Goal: Task Accomplishment & Management: Manage account settings

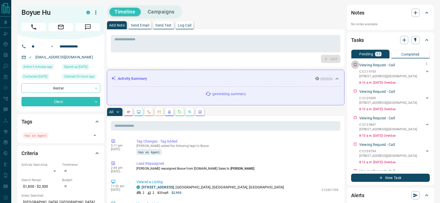
click at [355, 64] on div "Viewing Request - Call C12119793 [STREET_ADDRESS][GEOGRAPHIC_DATA] 6473393843 […" at bounding box center [390, 73] width 79 height 25
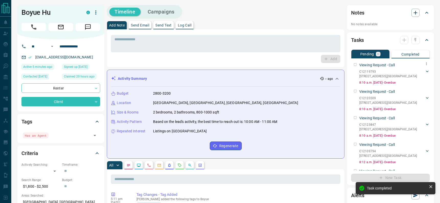
click at [355, 64] on div "Viewing Request - Call C12119793 [STREET_ADDRESS][GEOGRAPHIC_DATA] 6473393843 […" at bounding box center [390, 73] width 79 height 25
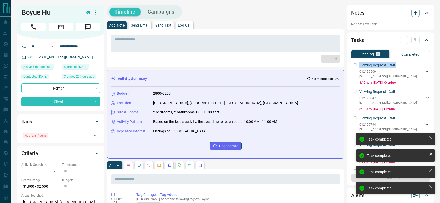
click at [355, 64] on div "Viewing Request - Call C12120509 3601 - [STREET_ADDRESS][GEOGRAPHIC_DATA] 64733…" at bounding box center [390, 73] width 79 height 25
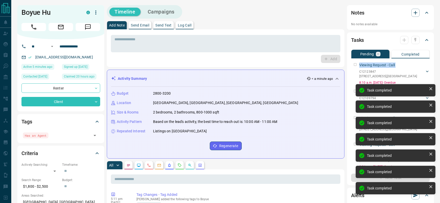
click at [355, 64] on div "Viewing Request - Call C12123847 [STREET_ADDRESS][GEOGRAPHIC_DATA] 6473393843 […" at bounding box center [390, 73] width 79 height 25
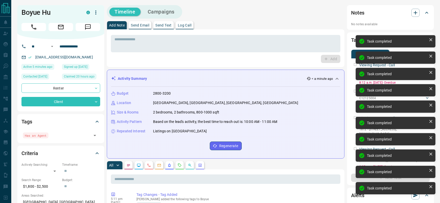
click at [355, 64] on div "Task completed Task completed Task completed Task completed Task completed Task…" at bounding box center [395, 116] width 82 height 165
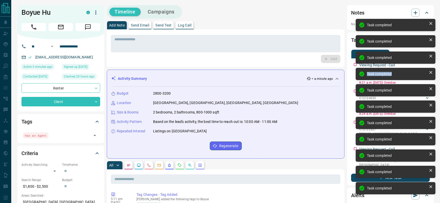
click at [355, 64] on div "Task completed Task completed Task completed Task completed Task completed Task…" at bounding box center [395, 109] width 82 height 182
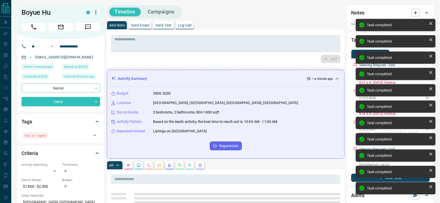
click at [354, 64] on div "Task completed Task completed Task completed Task completed Task completed Task…" at bounding box center [395, 109] width 82 height 182
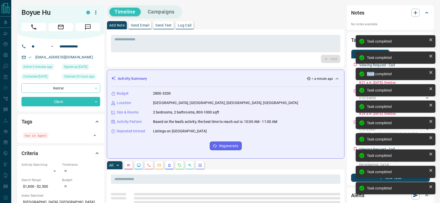
click at [354, 64] on div "Task completed Task completed Task completed Task completed Task completed Task…" at bounding box center [395, 109] width 82 height 182
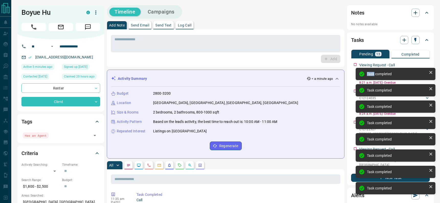
click at [354, 64] on div "Task completed Task completed Task completed Task completed Task completed Task…" at bounding box center [395, 109] width 82 height 182
click at [354, 64] on div "Task completed Task completed Task completed Task completed Task completed Task…" at bounding box center [395, 125] width 82 height 149
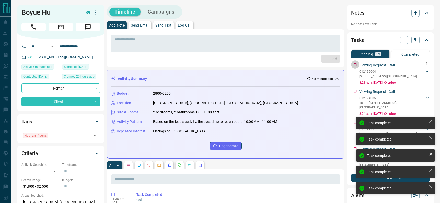
click at [354, 64] on div "Viewing Request - Call C12125004 [STREET_ADDRESS][GEOGRAPHIC_DATA] 6473393843 […" at bounding box center [390, 73] width 79 height 25
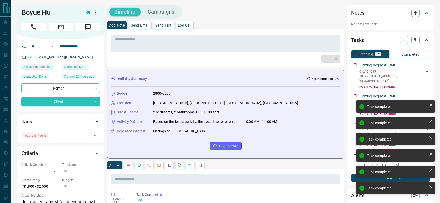
click at [354, 64] on div "Viewing Request - Call C12124035 [GEOGRAPHIC_DATA][STREET_ADDRESS] 6473393843 […" at bounding box center [390, 75] width 79 height 29
click at [354, 64] on div "Task completed Task completed Task completed Task completed Task completed Task…" at bounding box center [395, 125] width 82 height 149
click at [354, 64] on div "Viewing Request - Call C12122327 [STREET_ADDRESS][GEOGRAPHIC_DATA] 6473393843 […" at bounding box center [390, 73] width 79 height 25
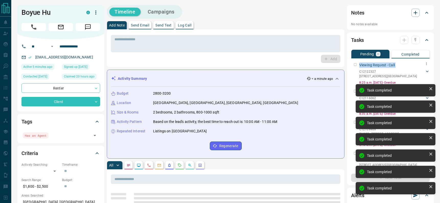
click at [354, 64] on div "Viewing Request - Call C12122327 [STREET_ADDRESS][GEOGRAPHIC_DATA] 6473393843 […" at bounding box center [390, 73] width 79 height 25
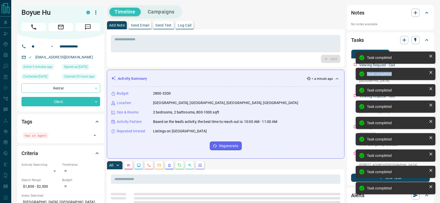
click at [354, 64] on div "Task completed Task completed Task completed Task completed Task completed Task…" at bounding box center [395, 125] width 82 height 149
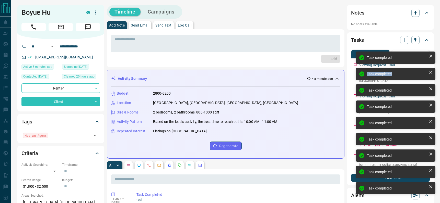
click at [354, 64] on div "Task completed Task completed Task completed Task completed Task completed Task…" at bounding box center [395, 125] width 82 height 149
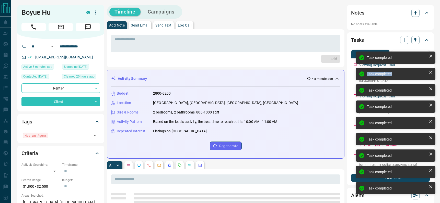
click at [354, 64] on div "Task completed Task completed Task completed Task completed Task completed Task…" at bounding box center [395, 125] width 82 height 149
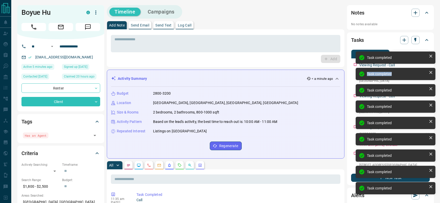
click at [354, 64] on div "Task completed Task completed Task completed Task completed Task completed Task…" at bounding box center [395, 125] width 82 height 149
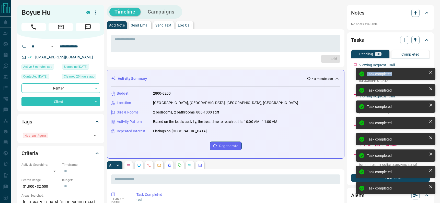
click at [354, 64] on div "Task completed Task completed Task completed Task completed Task completed Task…" at bounding box center [395, 125] width 82 height 149
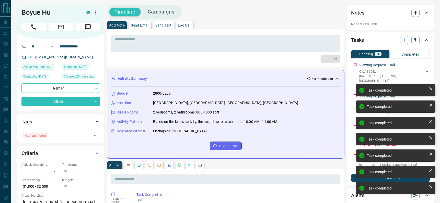
click at [354, 64] on div "Task completed Task completed Task completed Task completed Task completed Task…" at bounding box center [395, 125] width 82 height 149
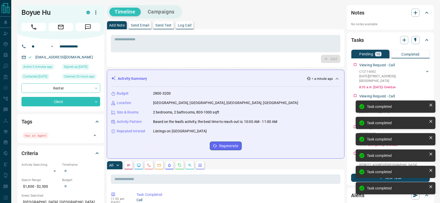
click at [354, 64] on div "Task completed Task completed Task completed Task completed Task completed Task…" at bounding box center [395, 125] width 82 height 149
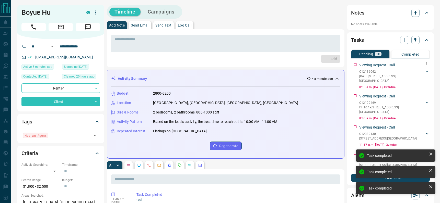
click at [354, 64] on div "Viewing Request - Call C12116062 [DATE] - [STREET_ADDRESS][GEOGRAPHIC_DATA] 647…" at bounding box center [390, 75] width 79 height 29
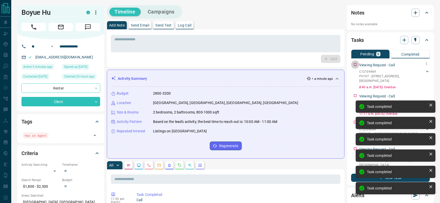
click at [354, 64] on div "Viewing Request - Call C12109469 PH107 - [STREET_ADDRESS][GEOGRAPHIC_DATA] 6473…" at bounding box center [390, 75] width 79 height 29
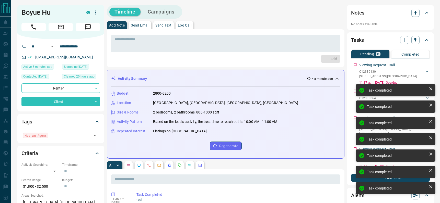
click at [354, 64] on div "Task completed Task completed Task completed Task completed Task completed Task…" at bounding box center [395, 125] width 82 height 149
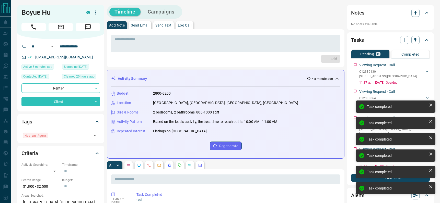
click at [354, 64] on div "Task completed Task completed Task completed Task completed Task completed Task…" at bounding box center [395, 125] width 82 height 149
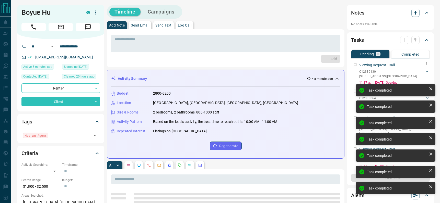
click at [354, 64] on div "Viewing Request - Call C12339130 [STREET_ADDRESS][GEOGRAPHIC_DATA] 6473393843 […" at bounding box center [390, 73] width 79 height 25
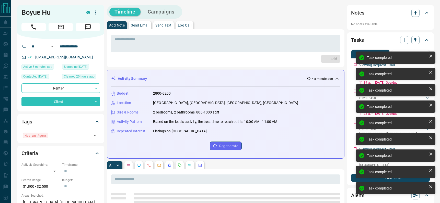
click at [354, 64] on div "Task completed Task completed Task completed Task completed Task completed Task…" at bounding box center [395, 125] width 82 height 149
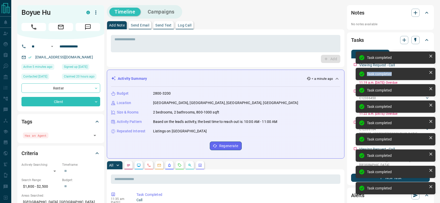
click at [354, 64] on div "Task completed Task completed Task completed Task completed Task completed Task…" at bounding box center [395, 125] width 82 height 149
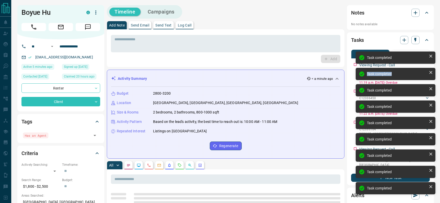
click at [354, 64] on div "Task completed Task completed Task completed Task completed Task completed Task…" at bounding box center [395, 125] width 82 height 149
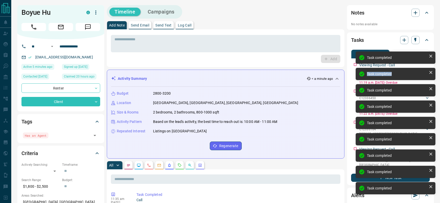
click at [354, 64] on div "Task completed Task completed Task completed Task completed Task completed Task…" at bounding box center [395, 125] width 82 height 149
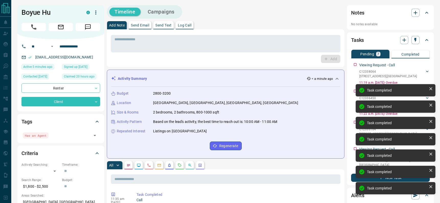
click at [354, 64] on div "Task completed Task completed Task completed Task completed Task completed Task…" at bounding box center [395, 125] width 82 height 149
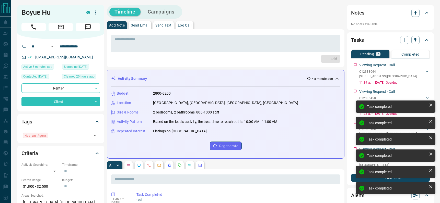
click at [354, 64] on div "Task completed Task completed Task completed Task completed Task completed Task…" at bounding box center [395, 125] width 82 height 149
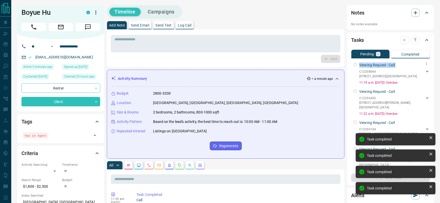
click at [354, 64] on div "Viewing Request - Call C12338064 [STREET_ADDRESS][GEOGRAPHIC_DATA] 6473393843 […" at bounding box center [390, 73] width 79 height 25
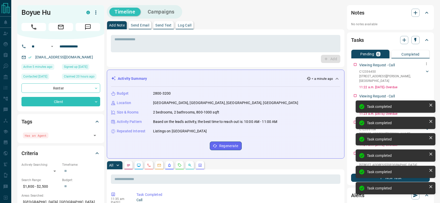
click at [354, 64] on div "Viewing Request - Call C12336450 [STREET_ADDRESS][GEOGRAPHIC_DATA][PERSON_NAME]…" at bounding box center [390, 75] width 79 height 29
click at [354, 64] on div "Task completed Task completed Task completed Task completed Task completed Task…" at bounding box center [395, 125] width 82 height 149
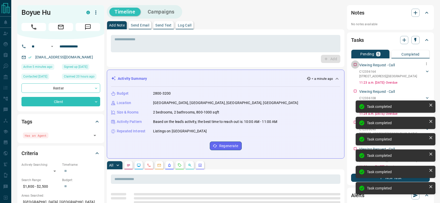
click at [354, 64] on div "Viewing Request - Call C12336164 [STREET_ADDRESS][GEOGRAPHIC_DATA] 6473393843 […" at bounding box center [390, 73] width 79 height 25
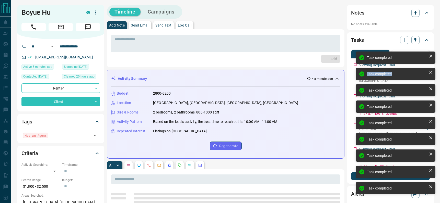
click at [354, 64] on div "Task completed Task completed Task completed Task completed Task completed Task…" at bounding box center [395, 125] width 82 height 149
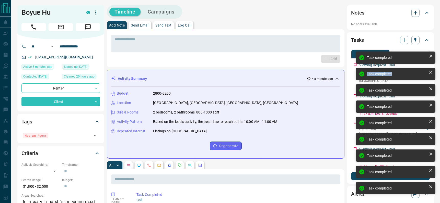
click at [354, 64] on div "Task completed Task completed Task completed Task completed Task completed Task…" at bounding box center [395, 125] width 82 height 149
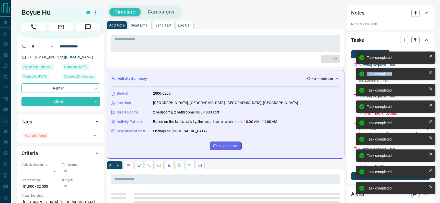
click at [354, 64] on div "Task completed Task completed Task completed Task completed Task completed Task…" at bounding box center [395, 125] width 82 height 149
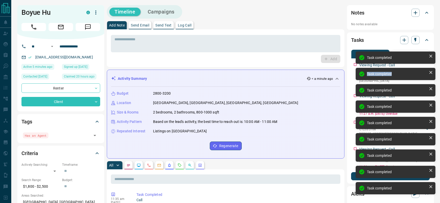
click at [354, 64] on div "Task completed Task completed Task completed Task completed Task completed Task…" at bounding box center [395, 125] width 82 height 149
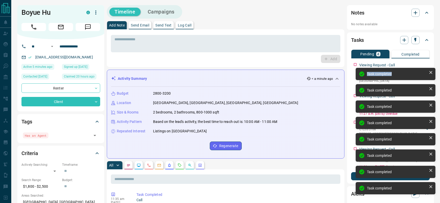
click at [354, 64] on div "Task completed Task completed Task completed Task completed Task completed Task…" at bounding box center [395, 125] width 82 height 149
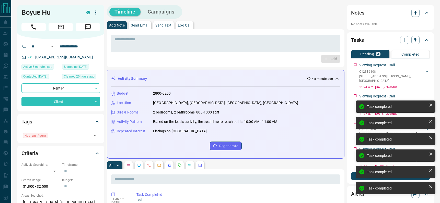
click at [354, 64] on div "Task completed Task completed Task completed Task completed Task completed Task…" at bounding box center [395, 125] width 82 height 149
click at [354, 67] on div "Task completed Task completed Task completed Task completed Task completed Task…" at bounding box center [395, 133] width 82 height 133
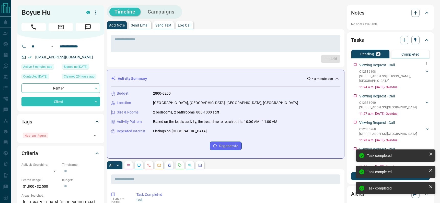
click at [354, 64] on div "Viewing Request - Call C12336108 [STREET_ADDRESS][GEOGRAPHIC_DATA][PERSON_NAME]…" at bounding box center [390, 75] width 79 height 29
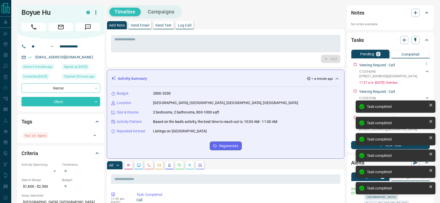
click at [354, 64] on div "Viewing Request - Call C12336090 [STREET_ADDRESS][GEOGRAPHIC_DATA] 6473393843 […" at bounding box center [390, 73] width 79 height 25
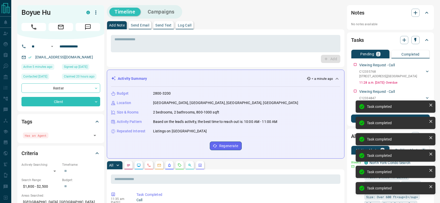
click at [354, 64] on div "Task completed Task completed Task completed Task completed Task completed Task…" at bounding box center [395, 125] width 82 height 149
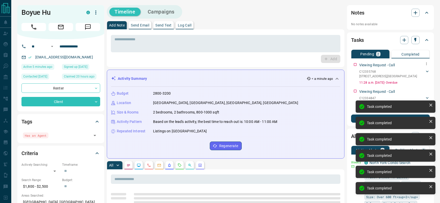
click at [354, 64] on div "Viewing Request - Call C12335768 [STREET_ADDRESS][GEOGRAPHIC_DATA] 6473393843 […" at bounding box center [390, 73] width 79 height 25
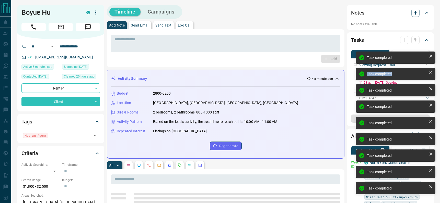
click at [354, 64] on div "Task completed Task completed Task completed Task completed Task completed Task…" at bounding box center [395, 125] width 82 height 149
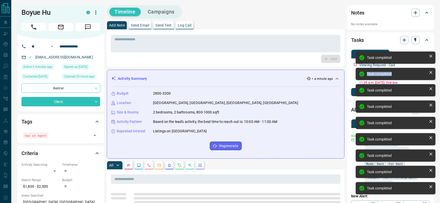
click at [354, 64] on div "Task completed Task completed Task completed Task completed Task completed Task…" at bounding box center [395, 125] width 82 height 149
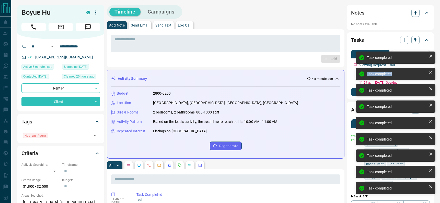
click at [354, 64] on div "Task completed Task completed Task completed Task completed Task completed Task…" at bounding box center [395, 125] width 82 height 149
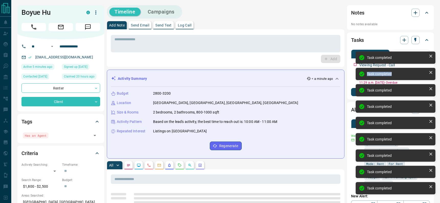
click at [354, 64] on div "Task completed Task completed Task completed Task completed Task completed Task…" at bounding box center [395, 125] width 82 height 149
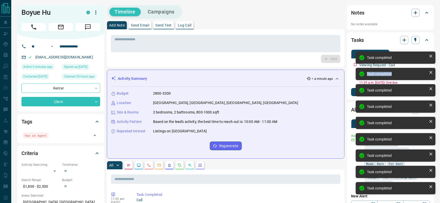
click at [354, 64] on div "Task completed Task completed Task completed Task completed Task completed Task…" at bounding box center [395, 125] width 82 height 149
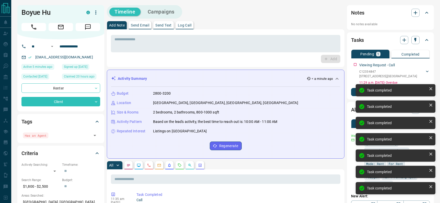
click at [354, 64] on div "Task completed Task completed Task completed Task completed Task completed Task…" at bounding box center [395, 125] width 82 height 149
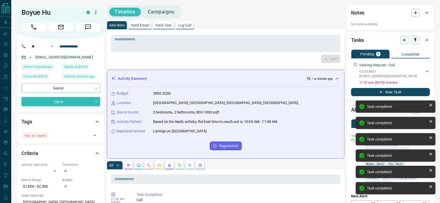
click at [354, 64] on div "Task completed Task completed Task completed Task completed Task completed Task…" at bounding box center [395, 125] width 82 height 149
